Goal: Information Seeking & Learning: Learn about a topic

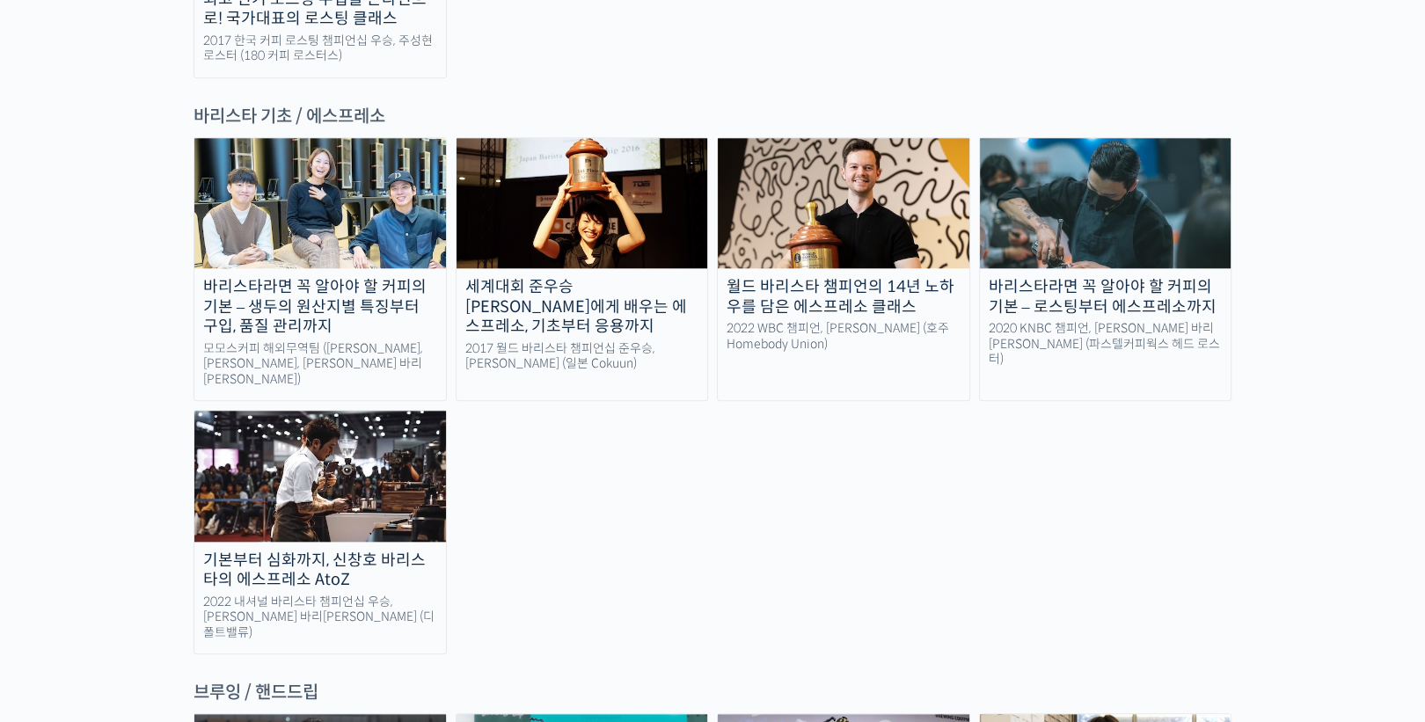
scroll to position [2383, 0]
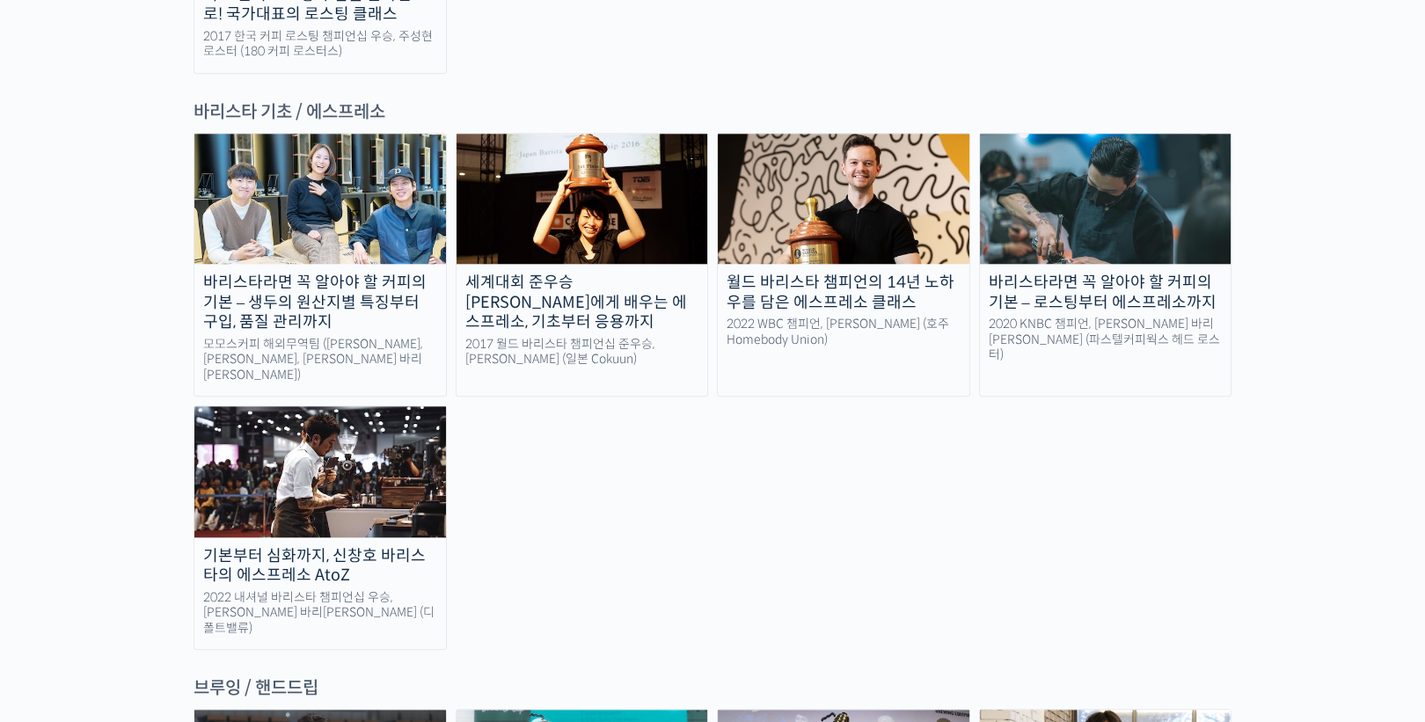
click at [1099, 134] on img at bounding box center [1106, 199] width 252 height 130
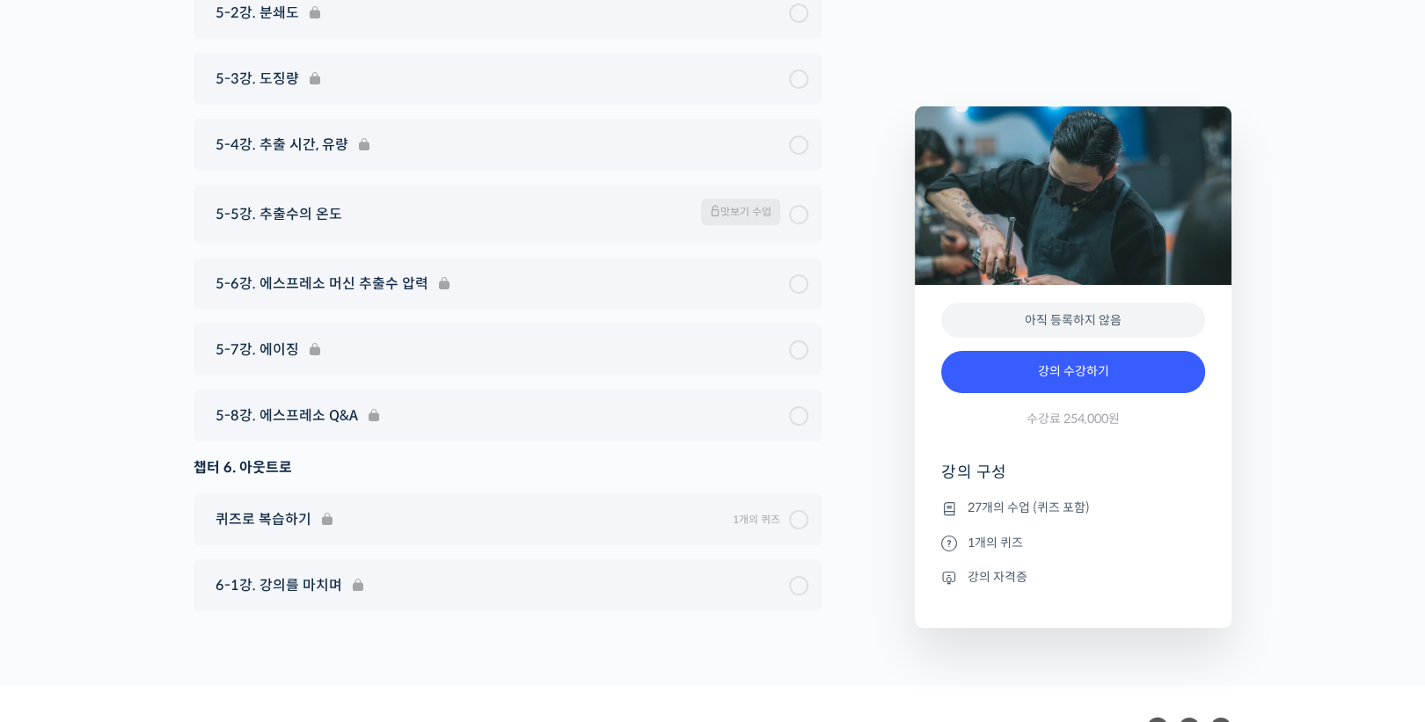
scroll to position [8924, 0]
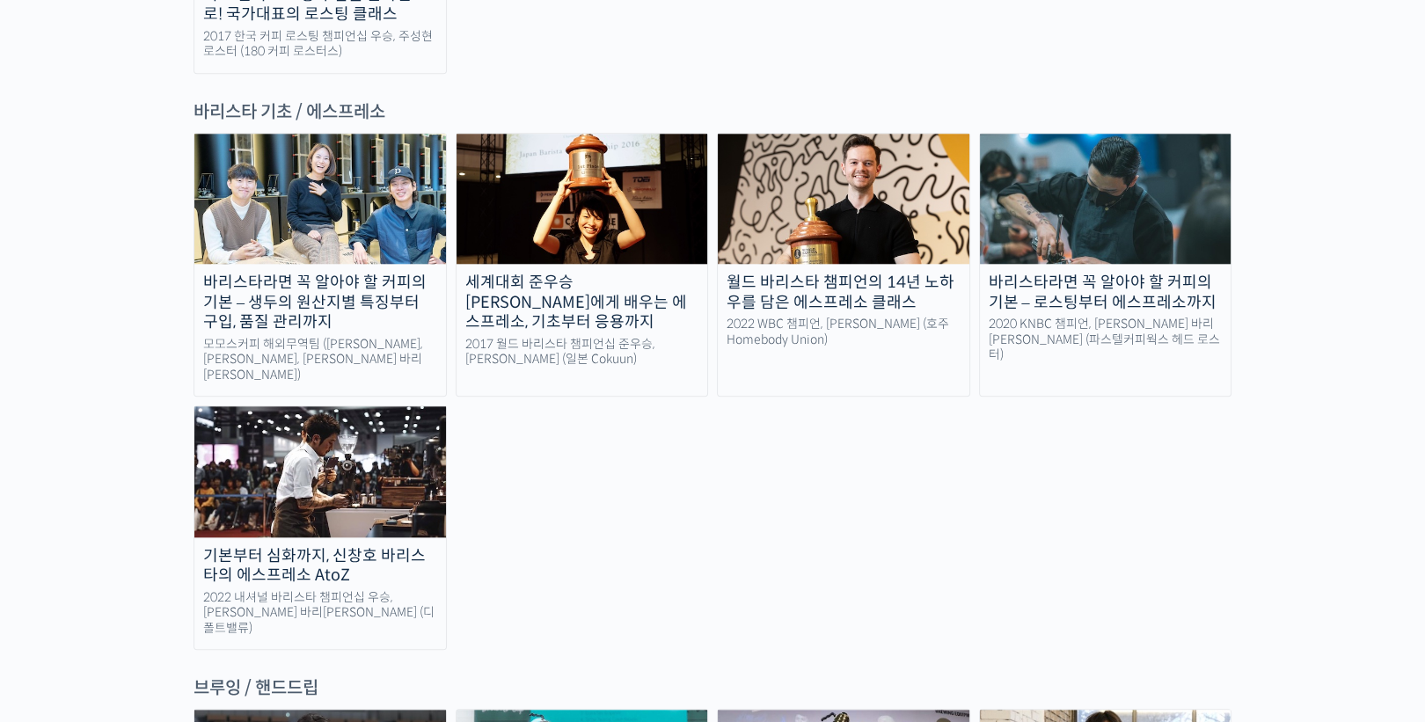
click at [377, 406] on img at bounding box center [320, 471] width 252 height 130
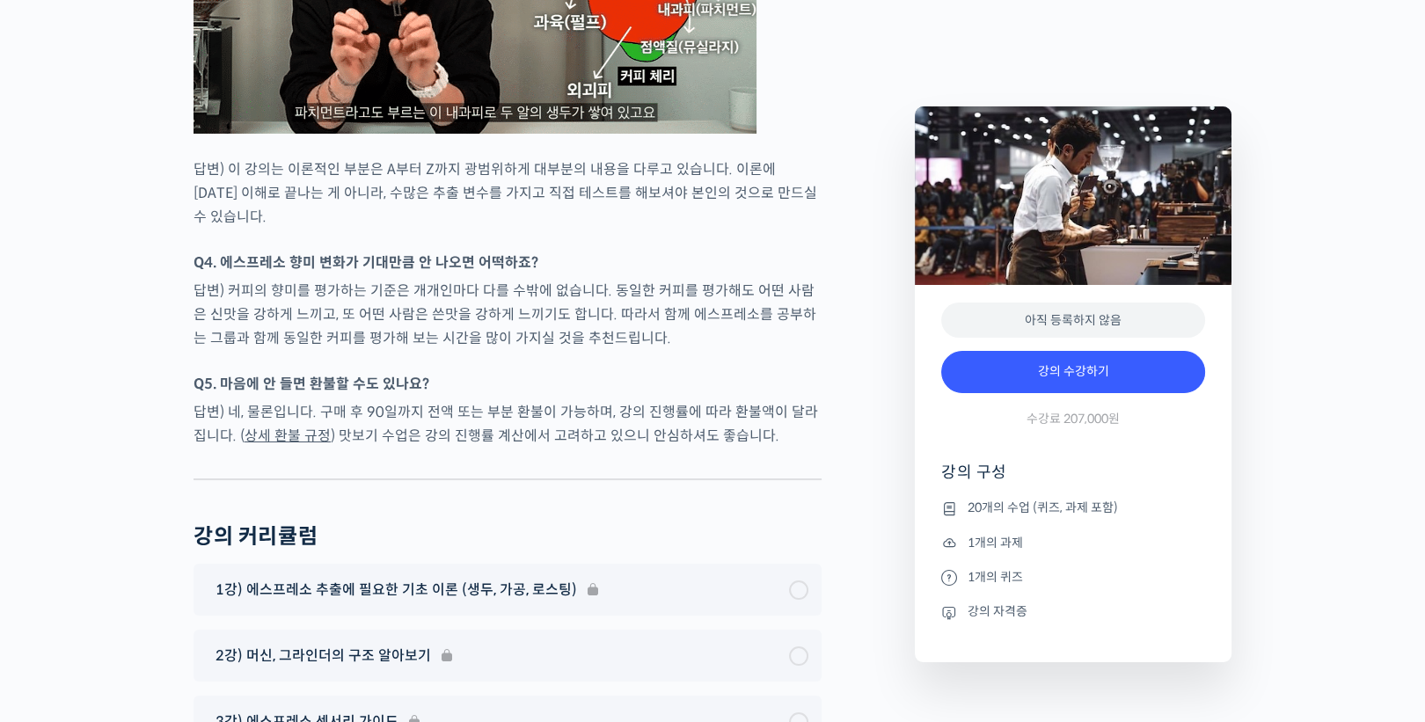
scroll to position [9219, 0]
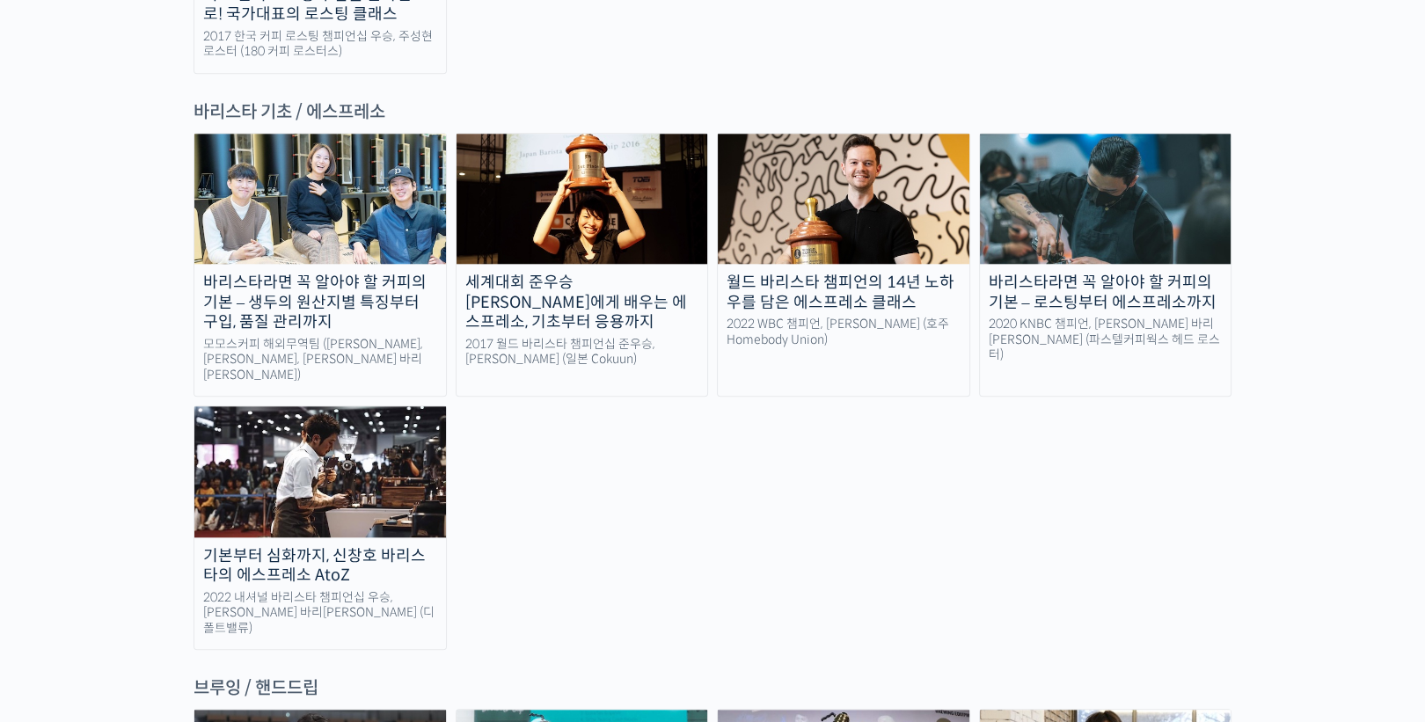
scroll to position [2242, 0]
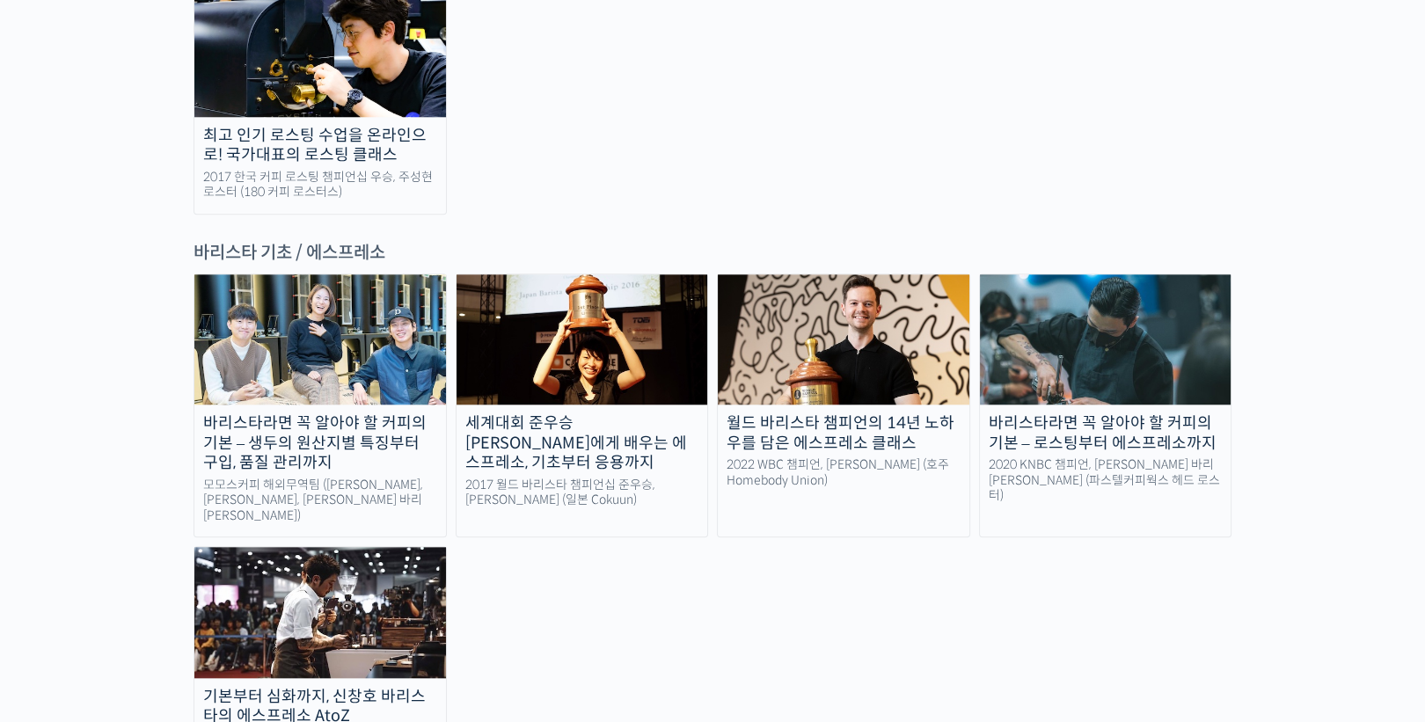
click at [801, 274] on img at bounding box center [844, 339] width 252 height 130
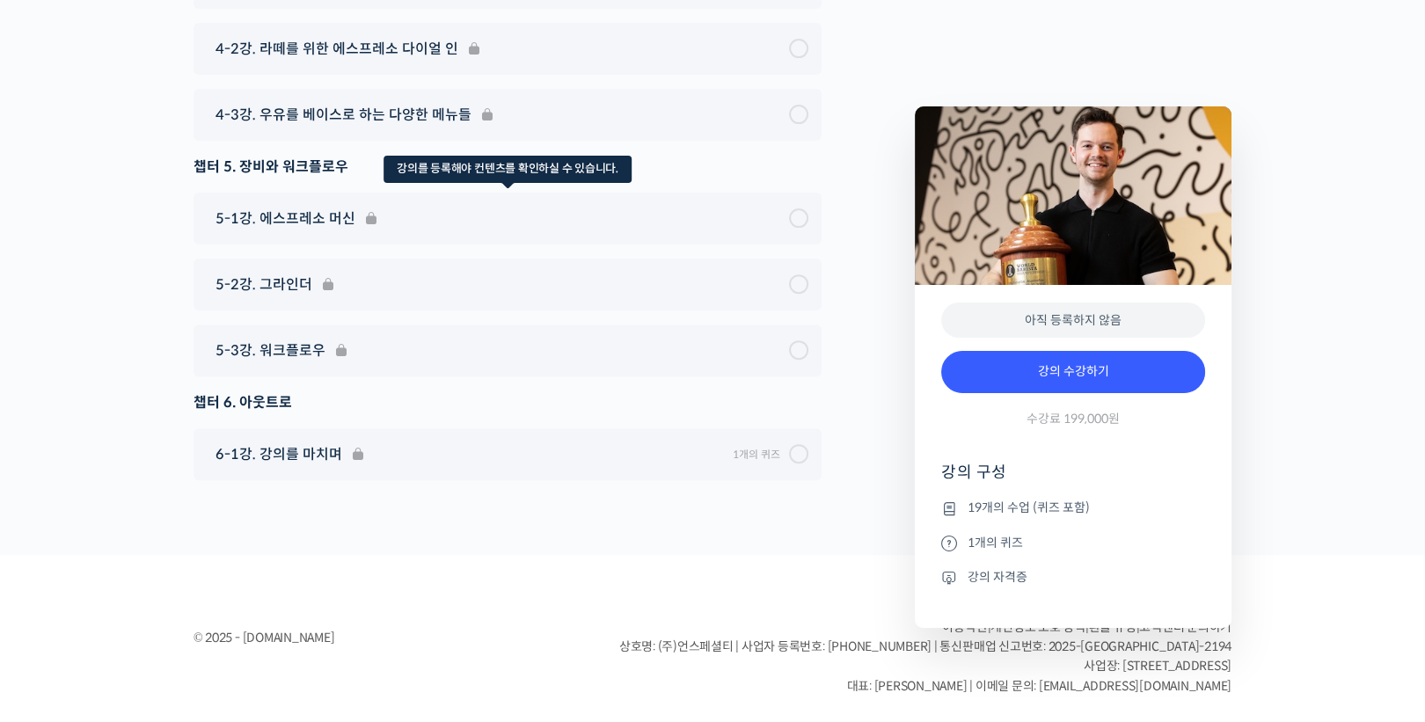
scroll to position [9781, 0]
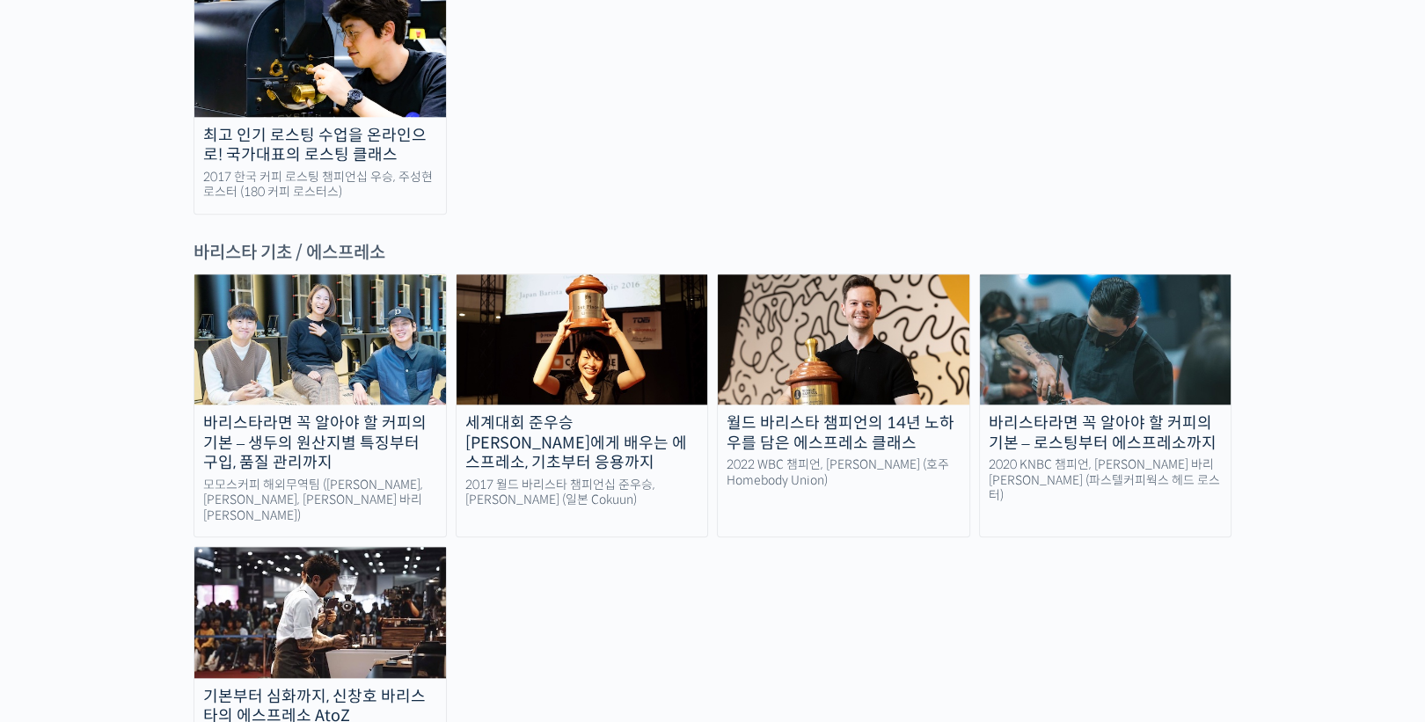
click at [655, 274] on img at bounding box center [583, 339] width 252 height 130
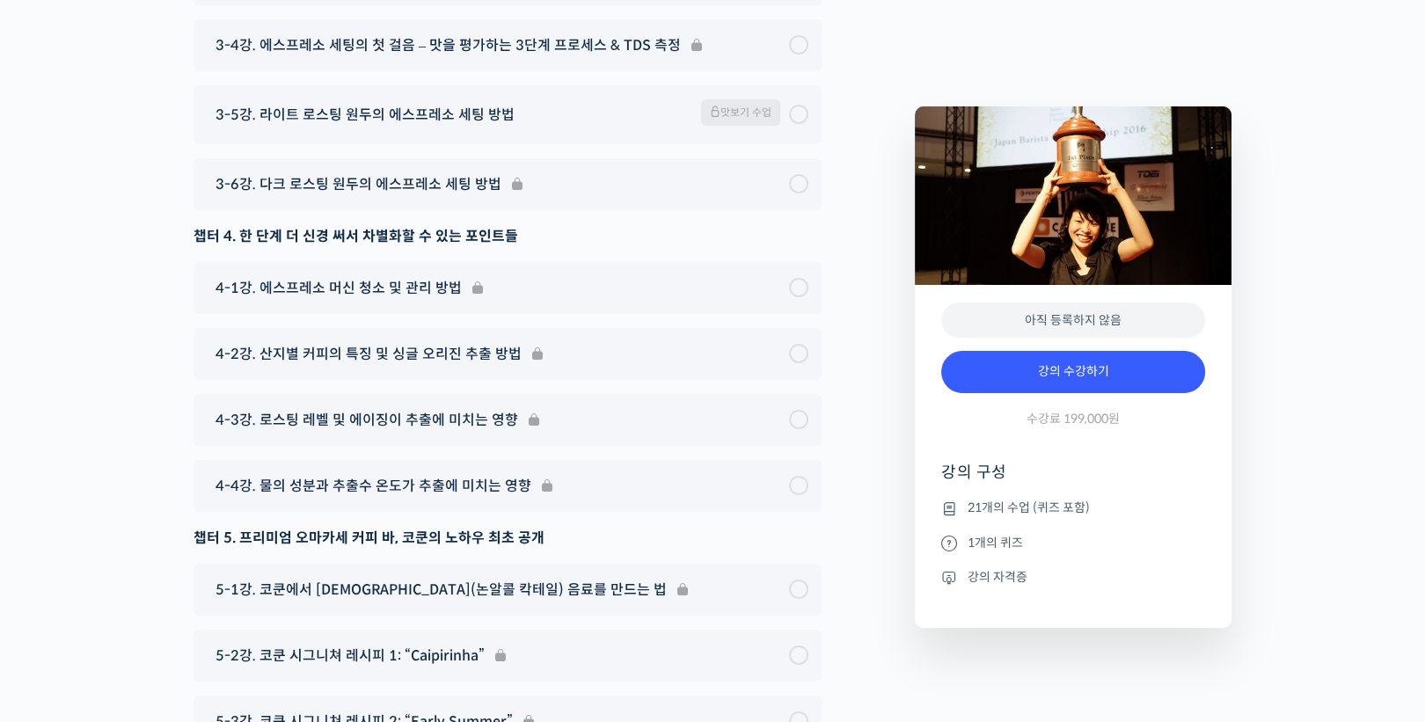
scroll to position [7771, 0]
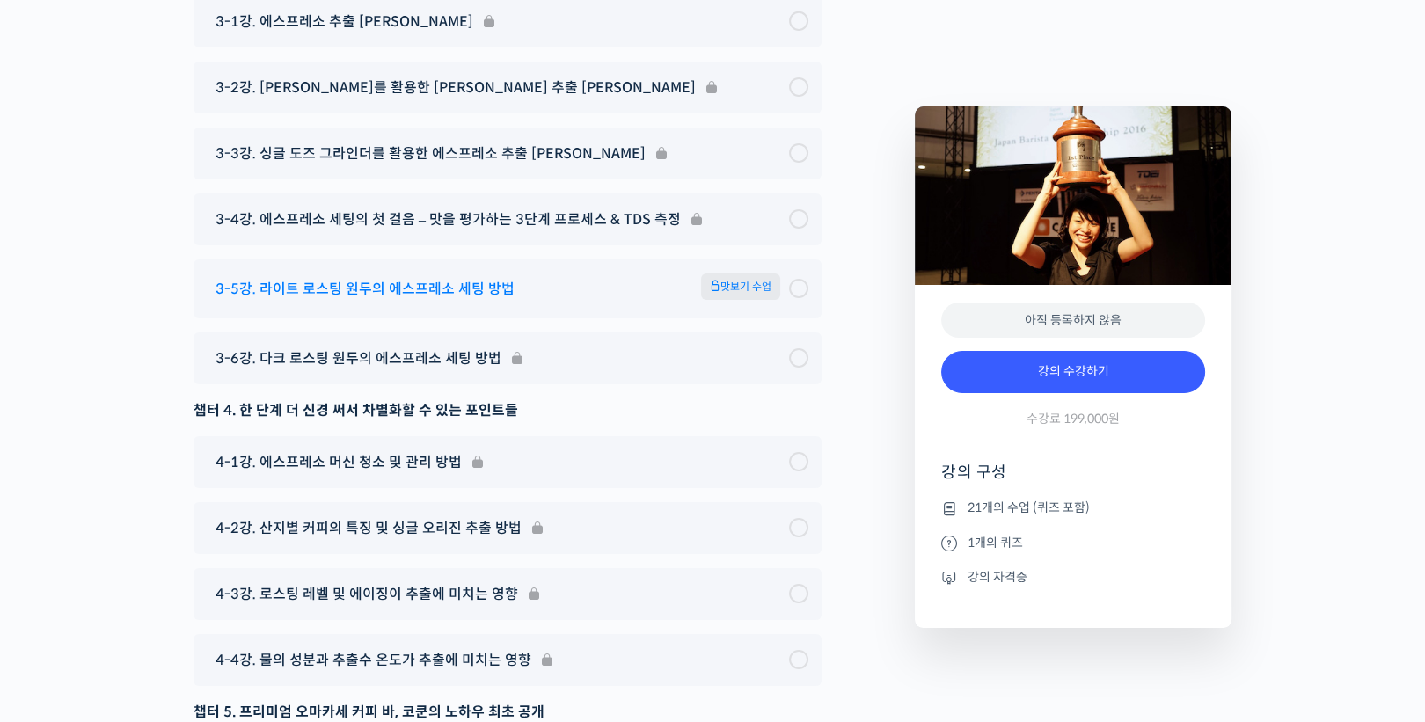
click at [436, 277] on span "3-5강. 라이트 로스팅 원두의 에스프레소 세팅 방법" at bounding box center [365, 289] width 299 height 24
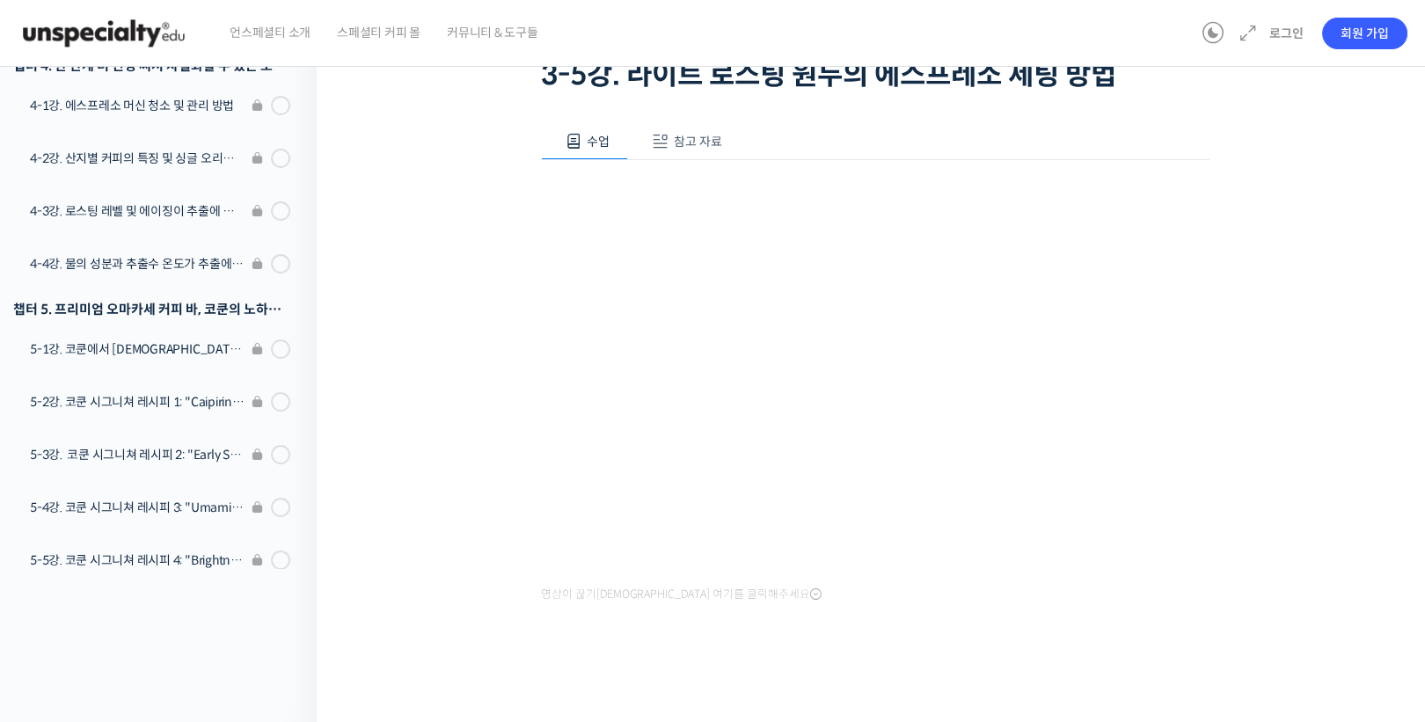
scroll to position [50, 0]
